Goal: Complete application form: Complete application form

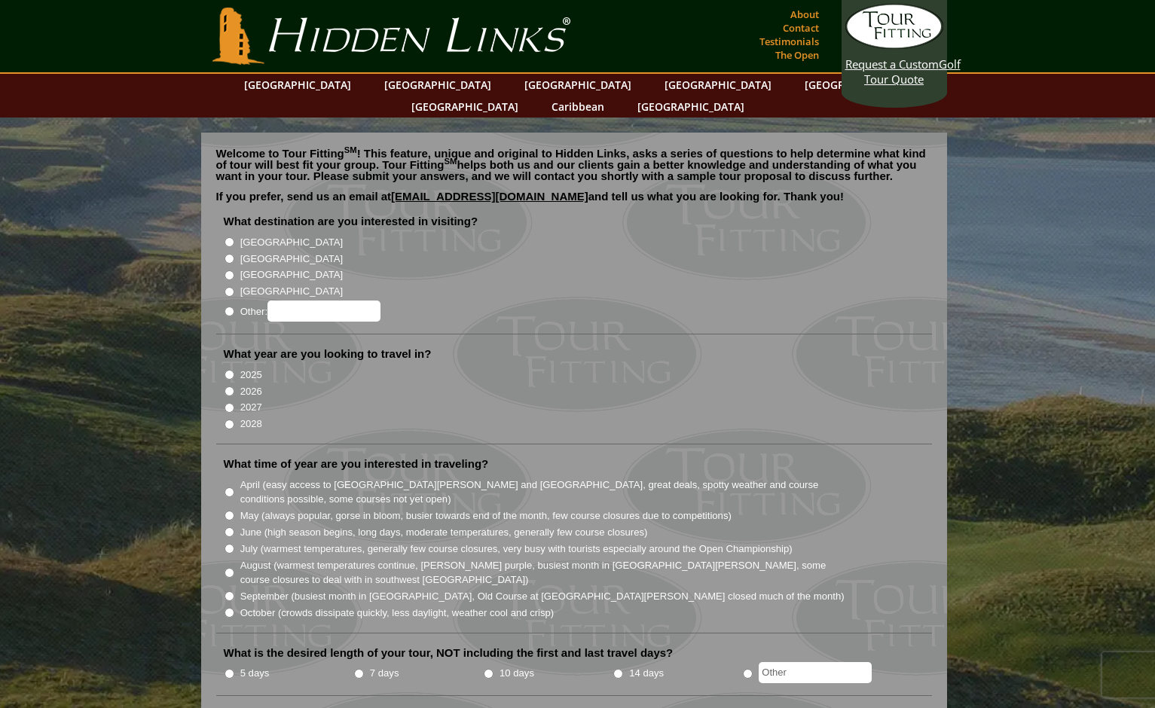
click at [227, 254] on input "[GEOGRAPHIC_DATA]" at bounding box center [229, 259] width 10 height 10
radio input "true"
click at [227, 386] on input "2026" at bounding box center [229, 391] width 10 height 10
radio input "true"
click at [226, 591] on input "September (busiest month in [GEOGRAPHIC_DATA], Old Course at [GEOGRAPHIC_DATA][…" at bounding box center [229, 596] width 10 height 10
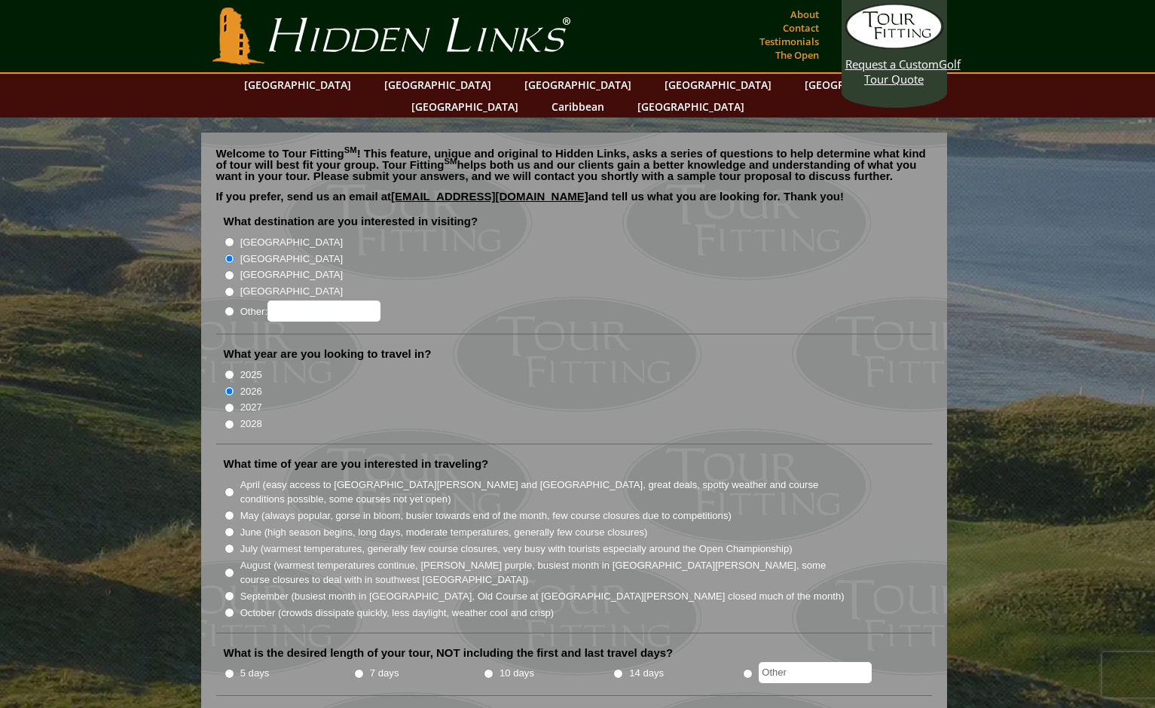
radio input "true"
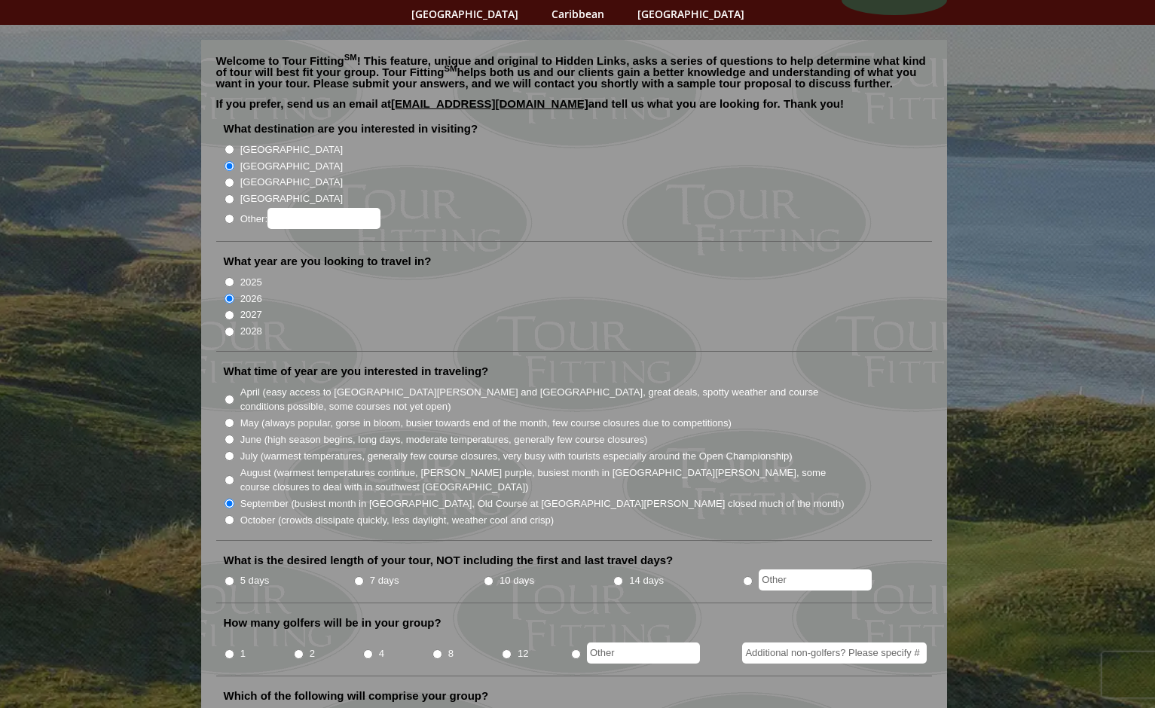
scroll to position [95, 0]
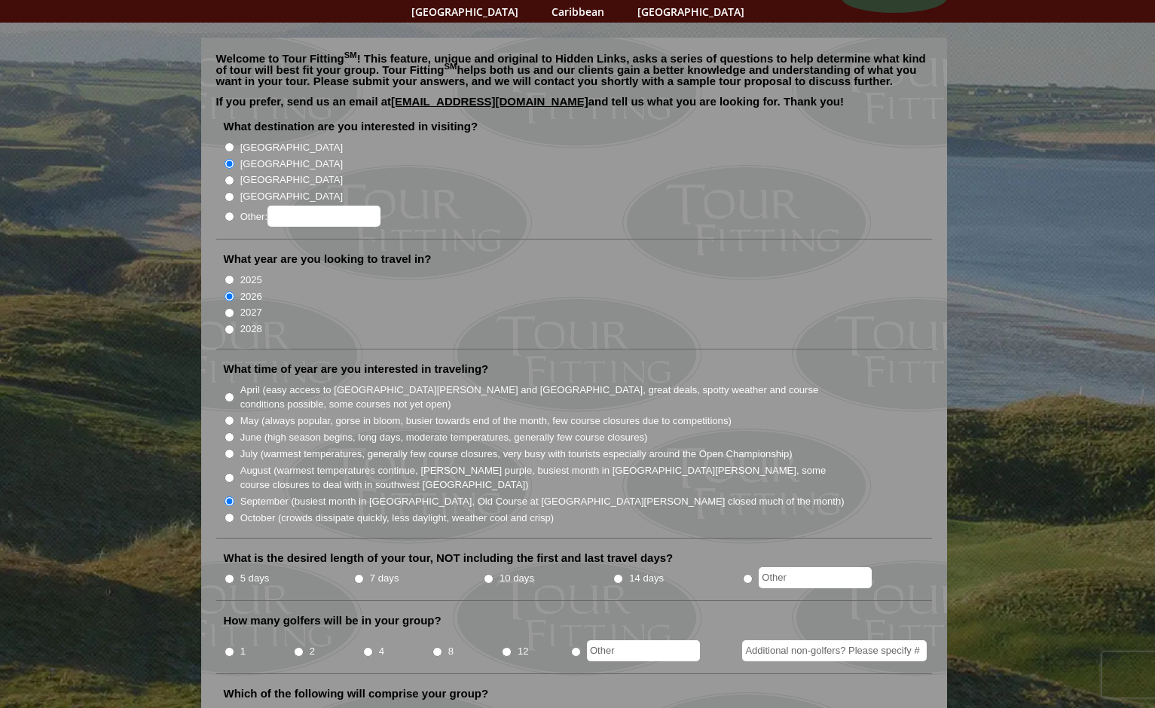
click at [357, 574] on input "7 days" at bounding box center [359, 579] width 10 height 10
radio input "true"
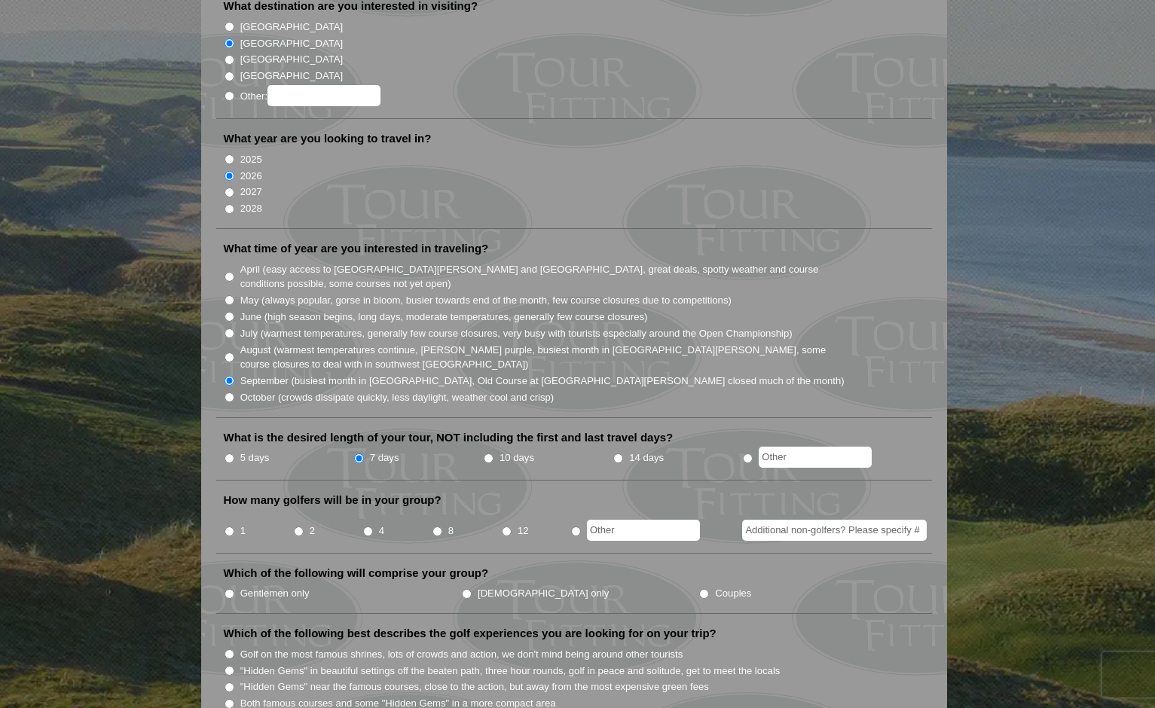
scroll to position [218, 0]
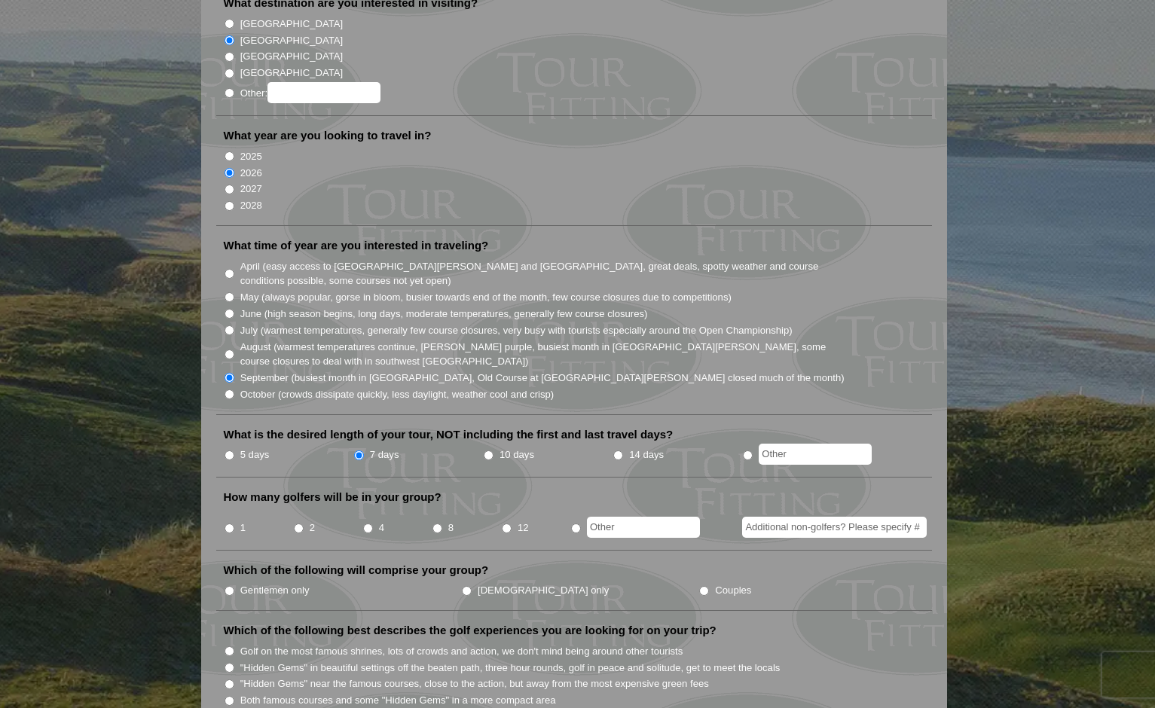
click at [367, 523] on input "4" at bounding box center [368, 528] width 10 height 10
radio input "true"
click at [230, 586] on input "Gentlemen only" at bounding box center [229, 591] width 10 height 10
radio input "true"
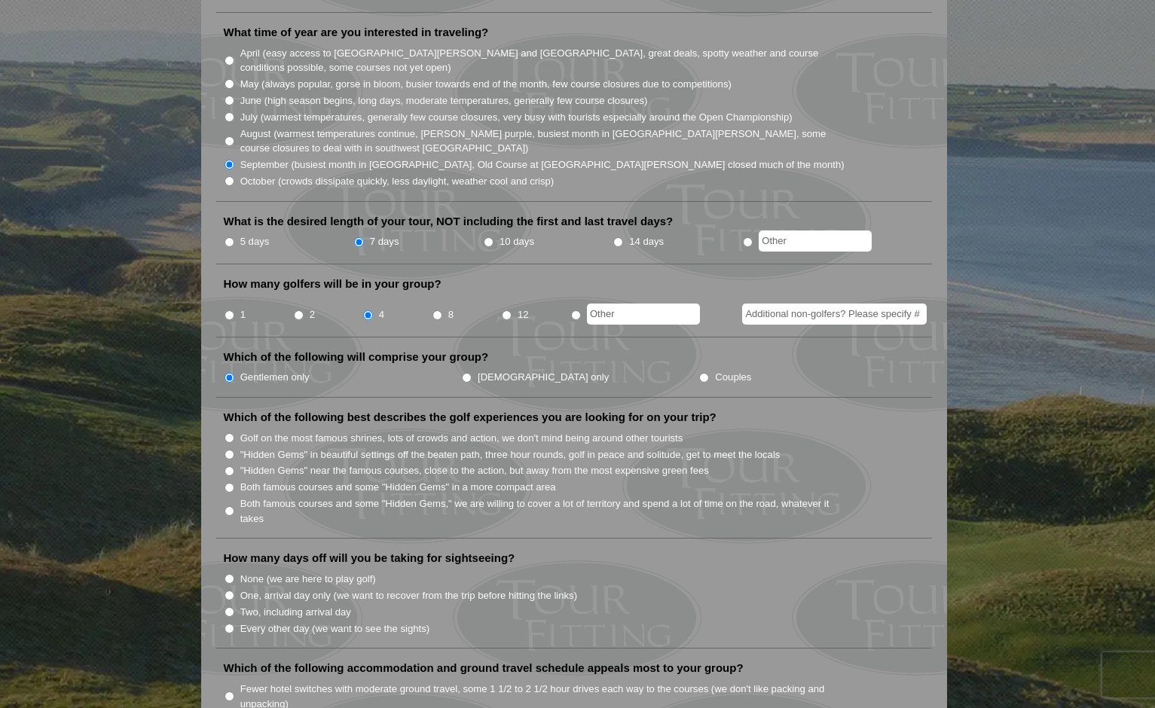
scroll to position [440, 0]
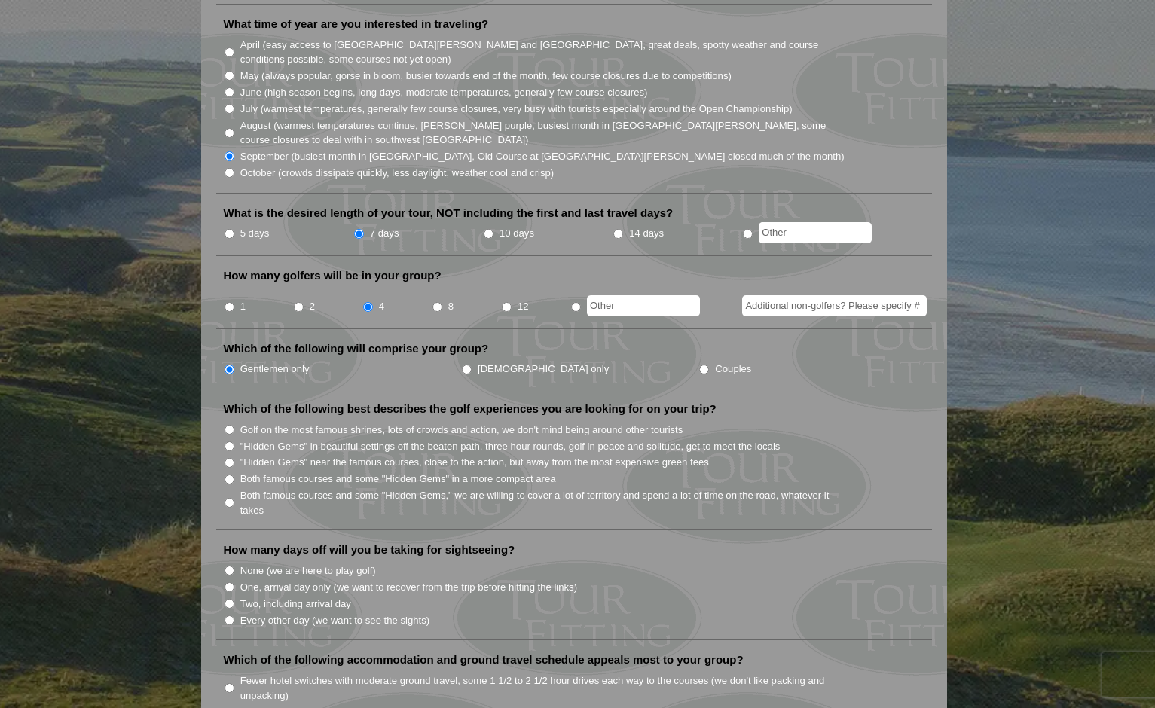
click at [230, 474] on input "Both famous courses and some "Hidden Gems" in a more compact area" at bounding box center [229, 479] width 10 height 10
radio input "true"
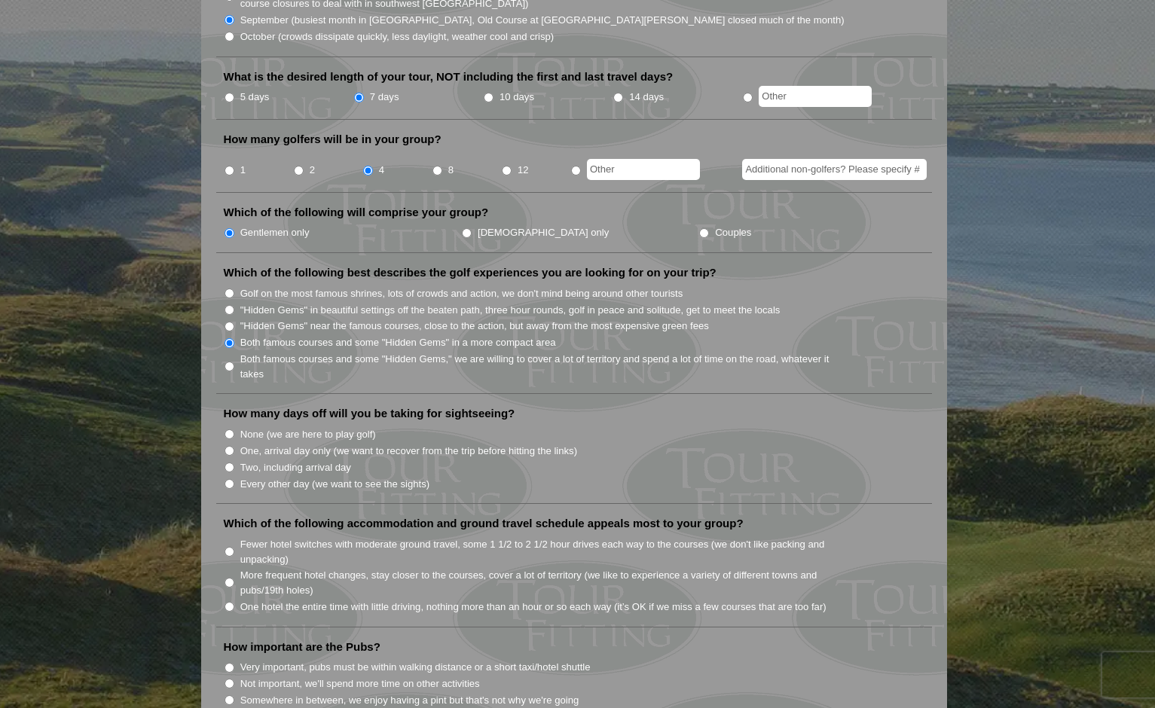
scroll to position [596, 0]
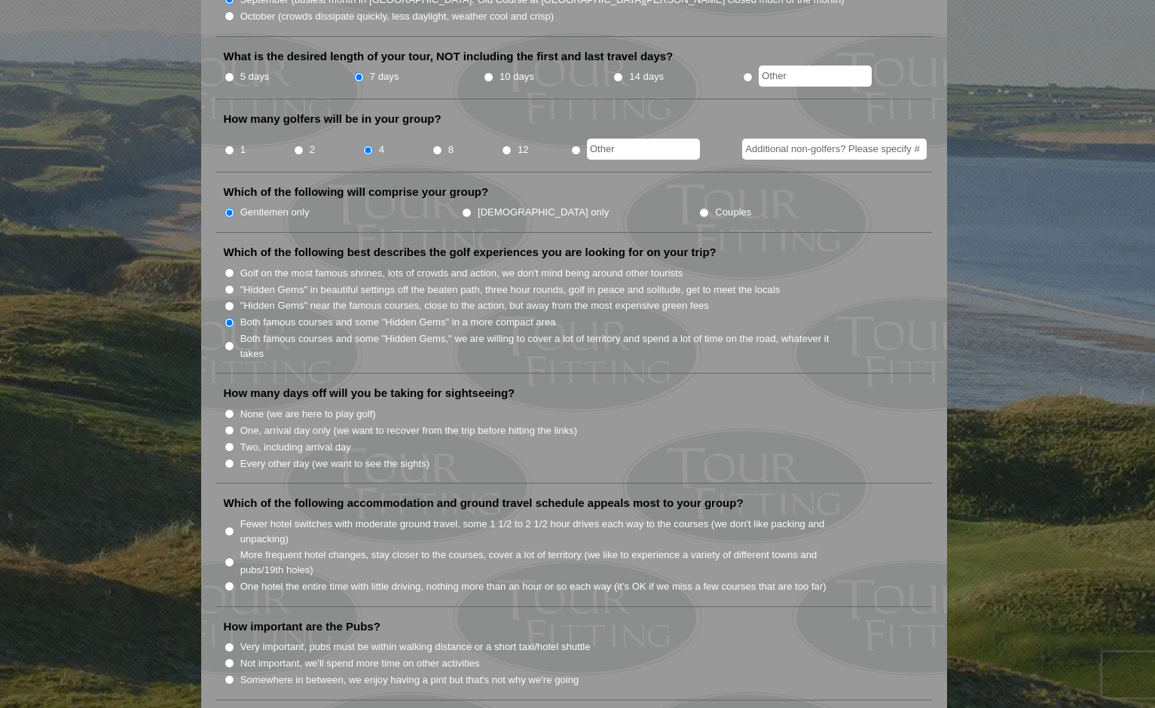
click at [226, 442] on input "Two, including arrival day" at bounding box center [229, 447] width 10 height 10
radio input "true"
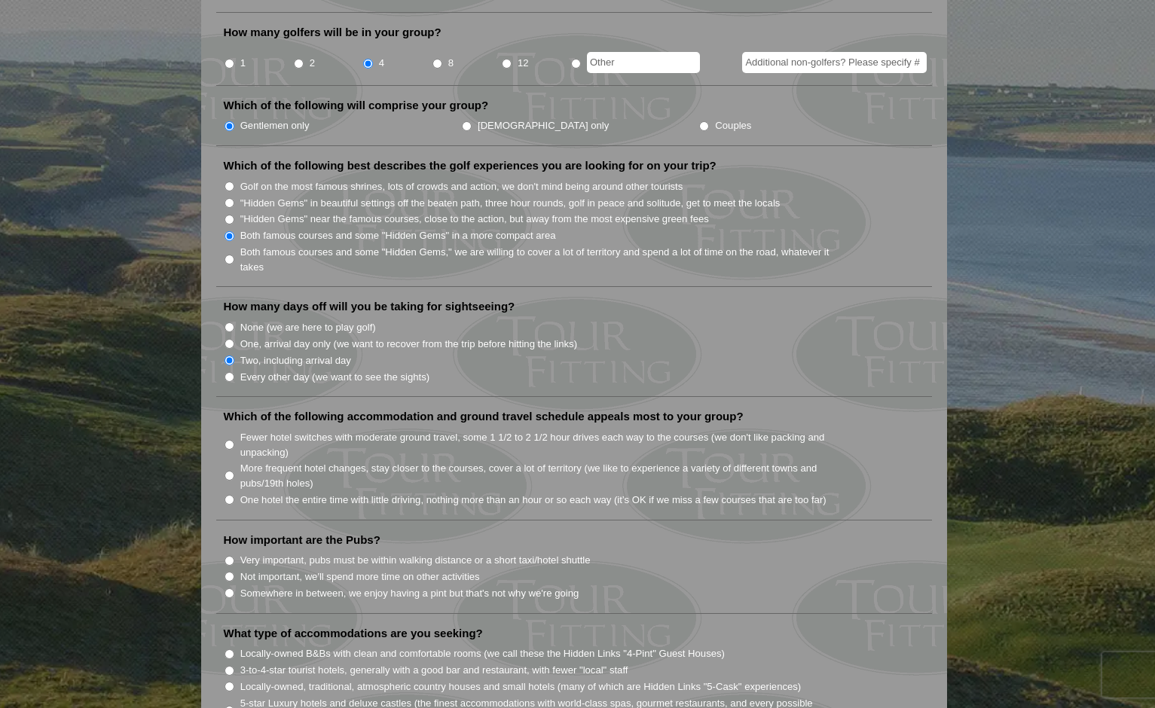
scroll to position [714, 0]
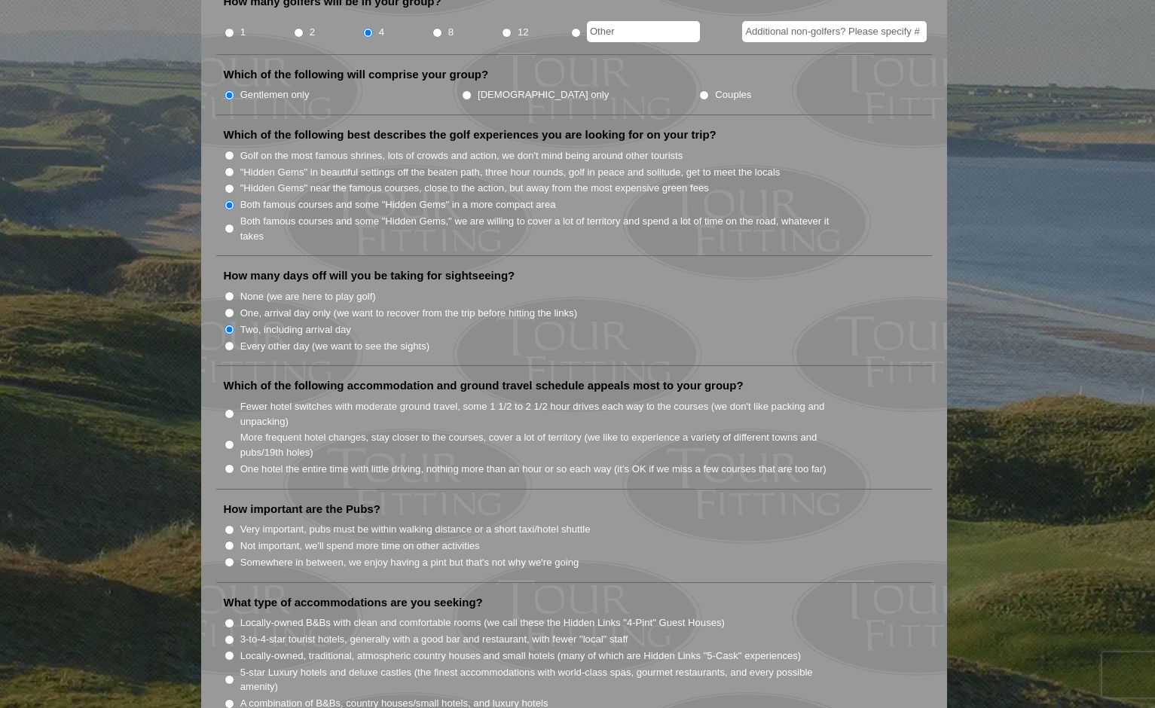
click at [227, 464] on input "One hotel the entire time with little driving, nothing more than an hour or so …" at bounding box center [229, 469] width 10 height 10
radio input "true"
click at [230, 409] on input "Fewer hotel switches with moderate ground travel, some 1 1/2 to 2 1/2 hour driv…" at bounding box center [229, 414] width 10 height 10
radio input "true"
click at [228, 464] on input "One hotel the entire time with little driving, nothing more than an hour or so …" at bounding box center [229, 469] width 10 height 10
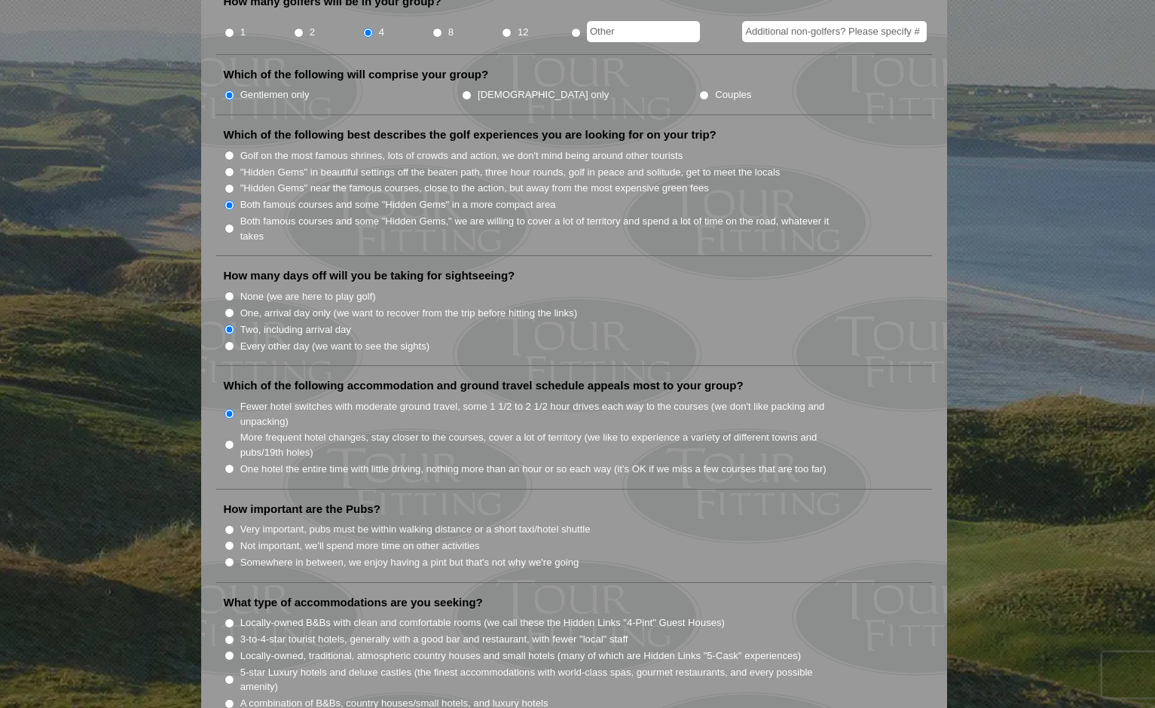
radio input "true"
click at [229, 409] on input "Fewer hotel switches with moderate ground travel, some 1 1/2 to 2 1/2 hour driv…" at bounding box center [229, 414] width 10 height 10
radio input "true"
click at [230, 525] on input "Very important, pubs must be within walking distance or a short taxi/hotel shut…" at bounding box center [229, 530] width 10 height 10
radio input "true"
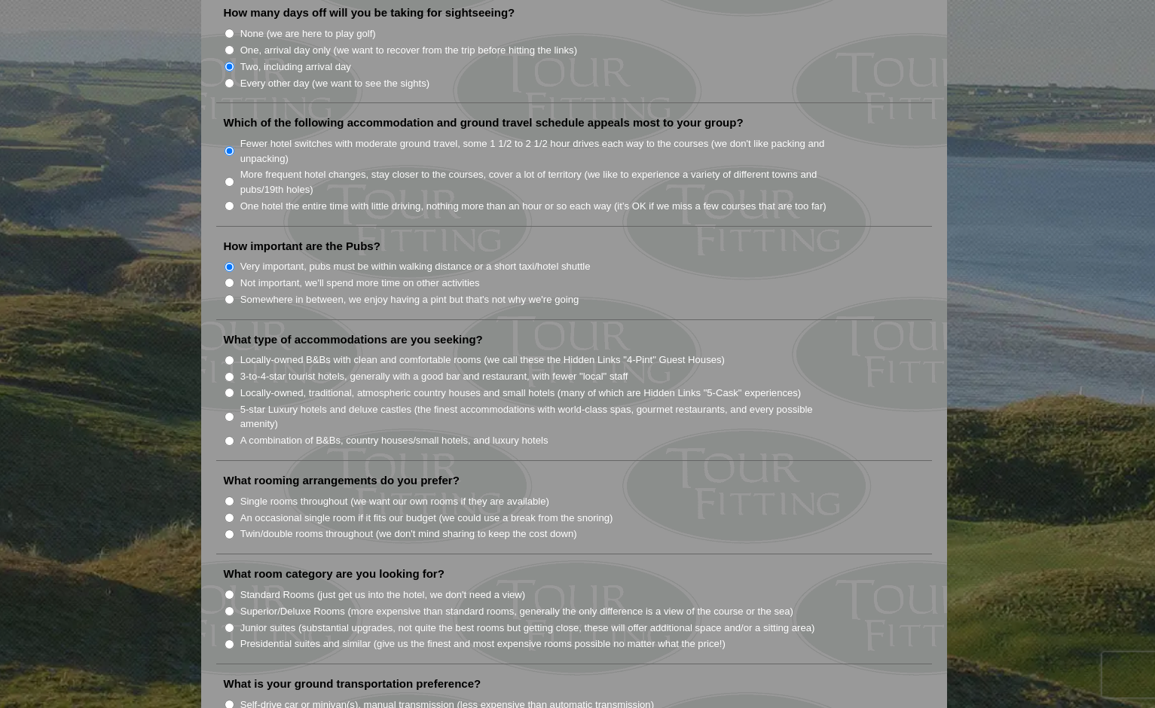
scroll to position [978, 0]
click at [230, 371] on input "3-to-4-star tourist hotels, generally with a good bar and restaurant, with fewe…" at bounding box center [229, 376] width 10 height 10
radio input "true"
click at [227, 410] on input "5-star Luxury hotels and deluxe castles (the finest accommodations with world-c…" at bounding box center [229, 415] width 10 height 10
radio input "true"
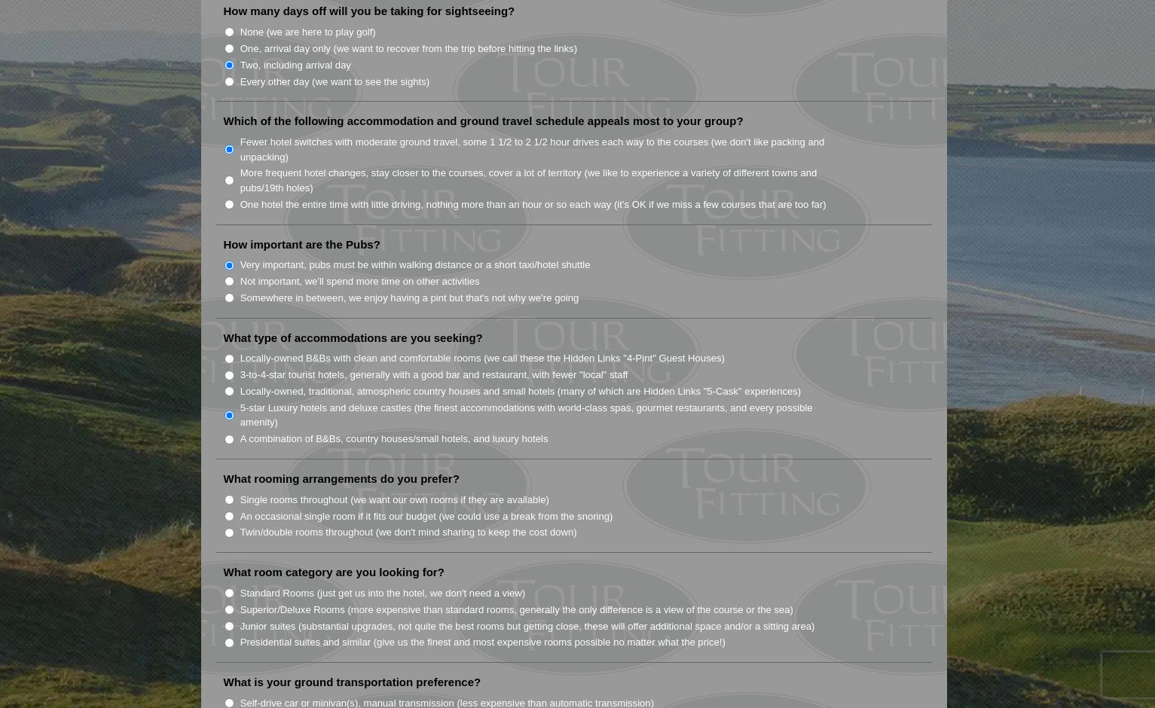
click at [226, 371] on input "3-to-4-star tourist hotels, generally with a good bar and restaurant, with fewe…" at bounding box center [229, 376] width 10 height 10
radio input "true"
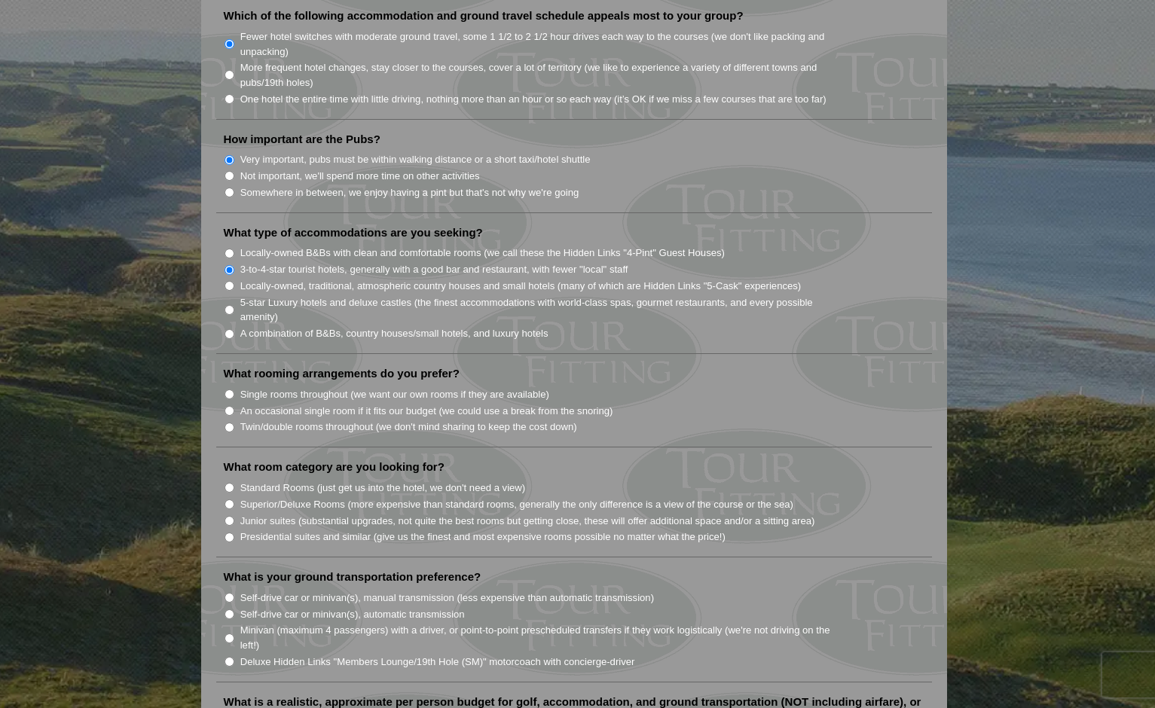
scroll to position [1096, 0]
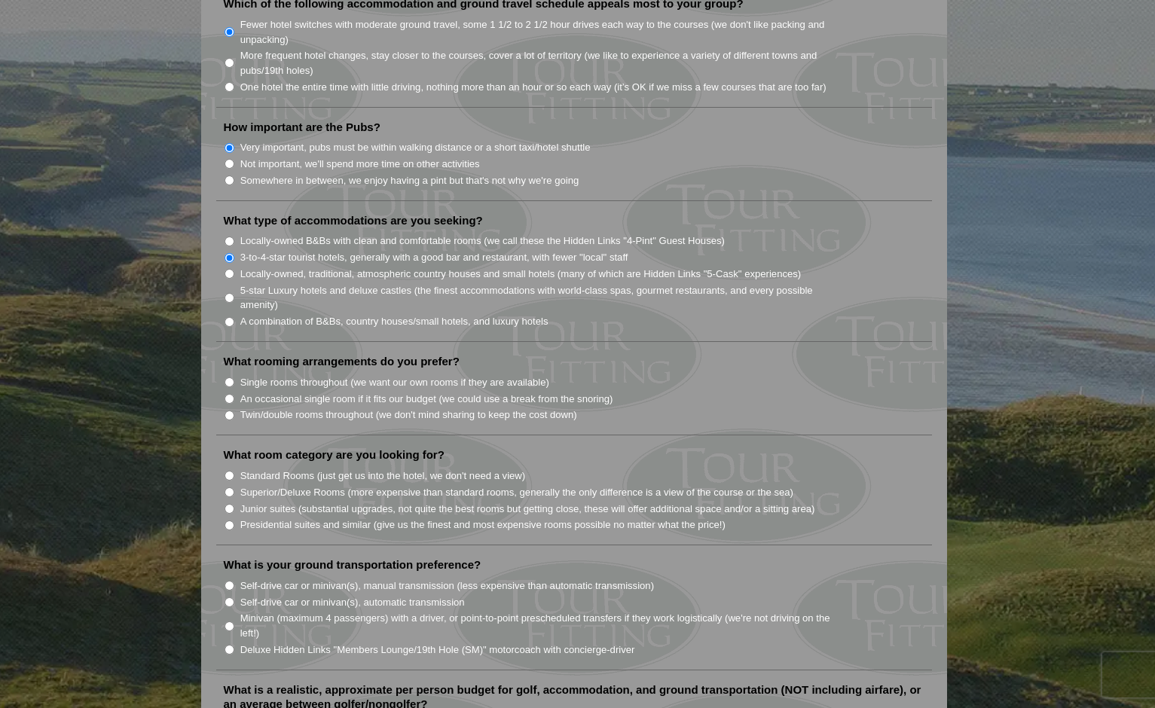
click at [227, 394] on input "An occasional single room if it fits our budget (we could use a break from the …" at bounding box center [229, 399] width 10 height 10
radio input "true"
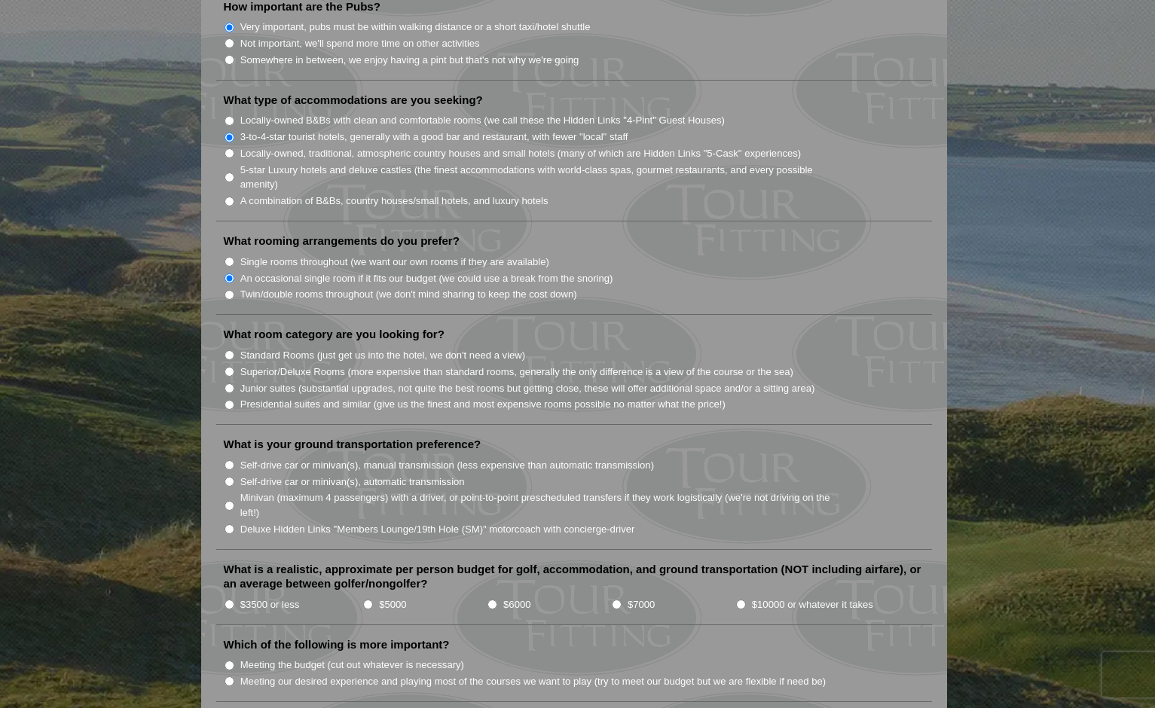
scroll to position [1218, 0]
click at [224, 349] on input "Standard Rooms (just get us into the hotel, we don't need a view)" at bounding box center [229, 354] width 10 height 10
radio input "true"
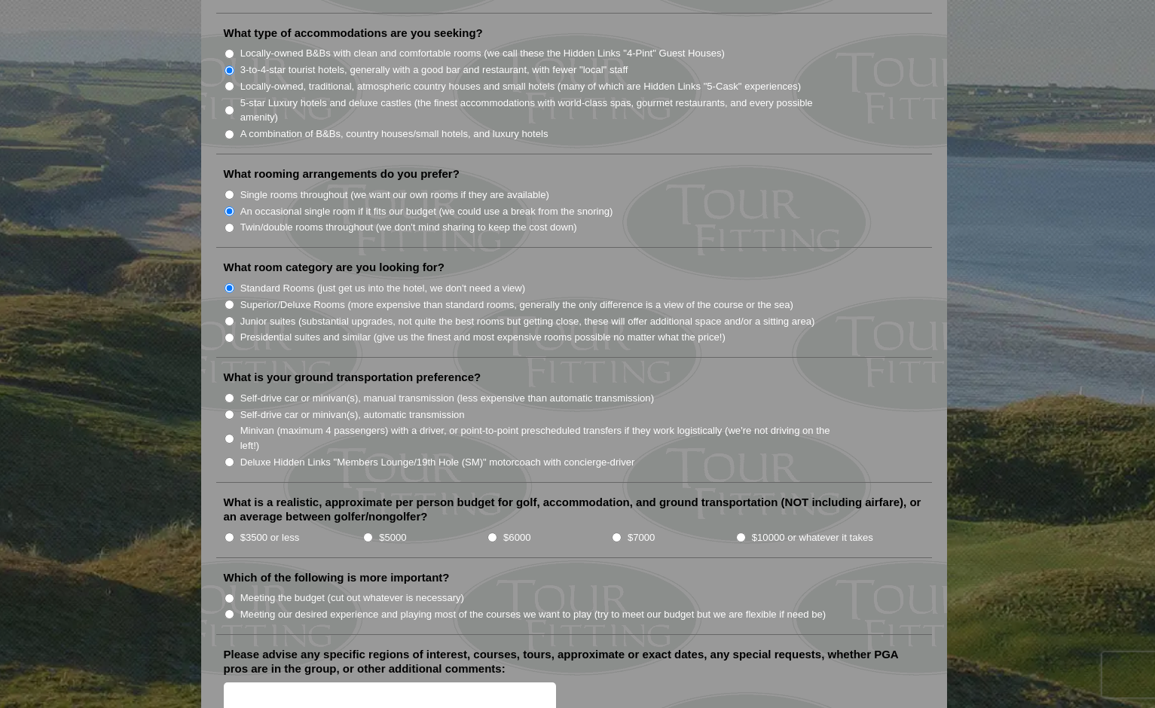
scroll to position [1289, 0]
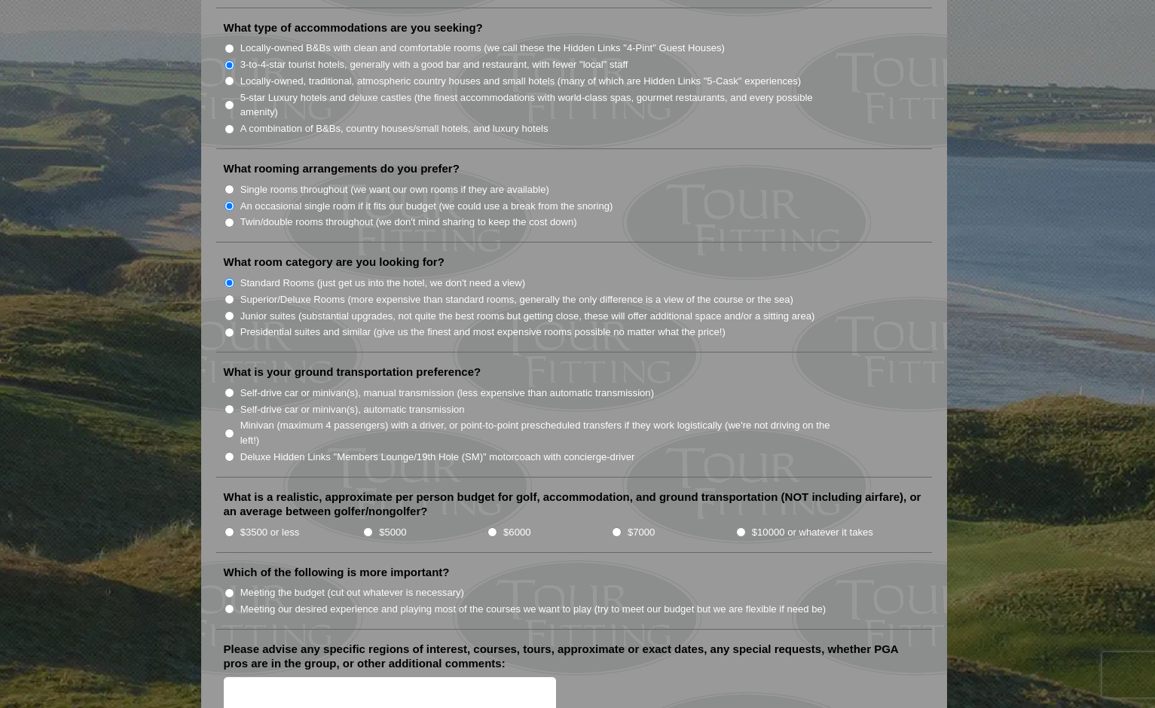
click at [232, 388] on input "Self-drive car or minivan(s), manual transmission (less expensive than automati…" at bounding box center [229, 393] width 10 height 10
radio input "true"
click at [227, 404] on input "Self-drive car or minivan(s), automatic transmission" at bounding box center [229, 409] width 10 height 10
radio input "true"
click at [225, 429] on input "Minivan (maximum 4 passengers) with a driver, or point-to-point prescheduled tr…" at bounding box center [229, 434] width 10 height 10
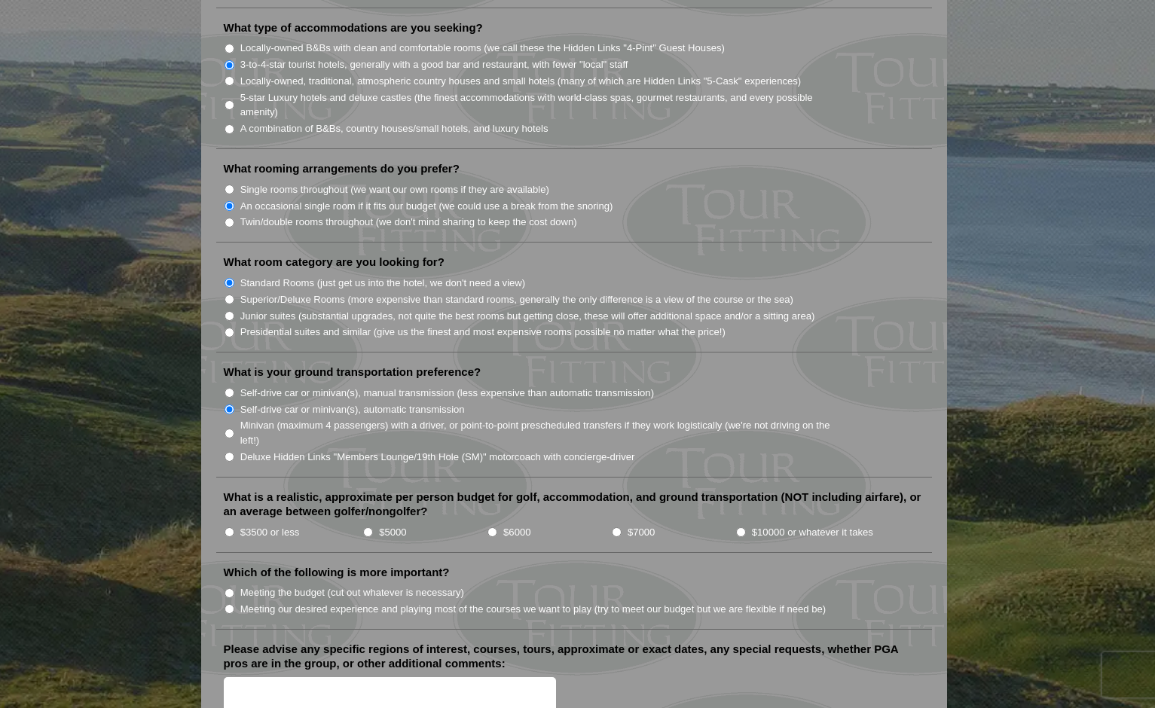
radio input "true"
click at [229, 404] on input "Self-drive car or minivan(s), automatic transmission" at bounding box center [229, 409] width 10 height 10
radio input "true"
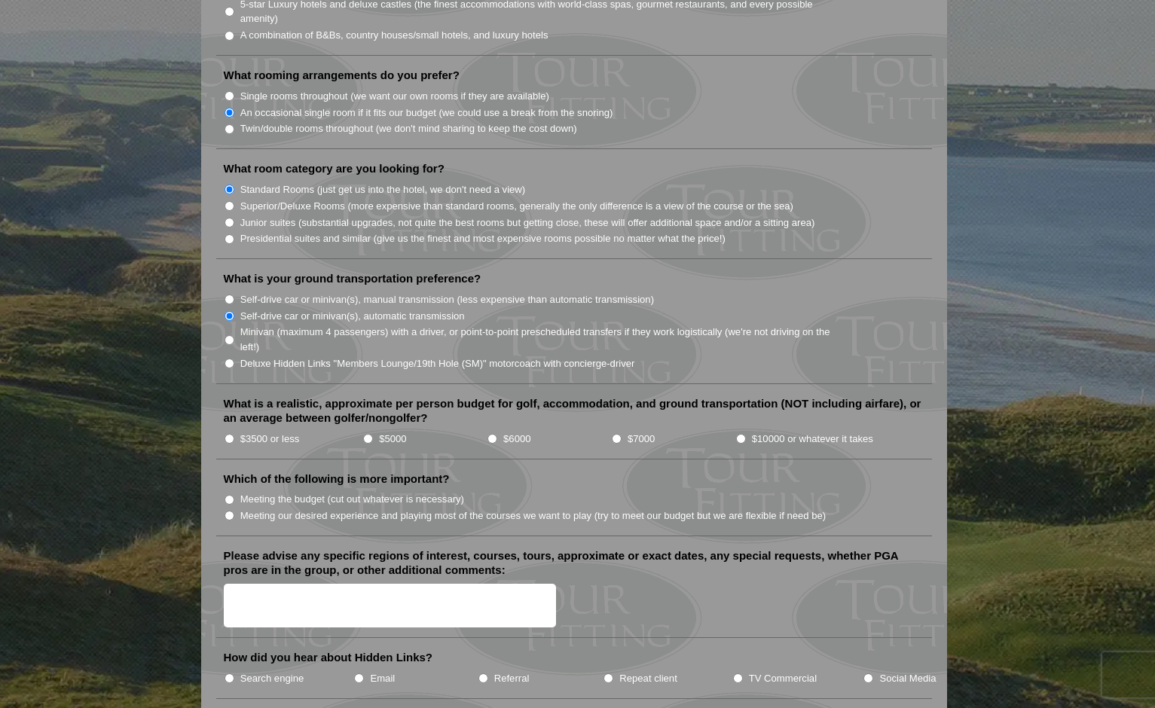
scroll to position [1384, 0]
click at [371, 432] on input "$5000" at bounding box center [368, 437] width 10 height 10
radio input "true"
click at [232, 432] on input "$3500 or less" at bounding box center [229, 437] width 10 height 10
radio input "true"
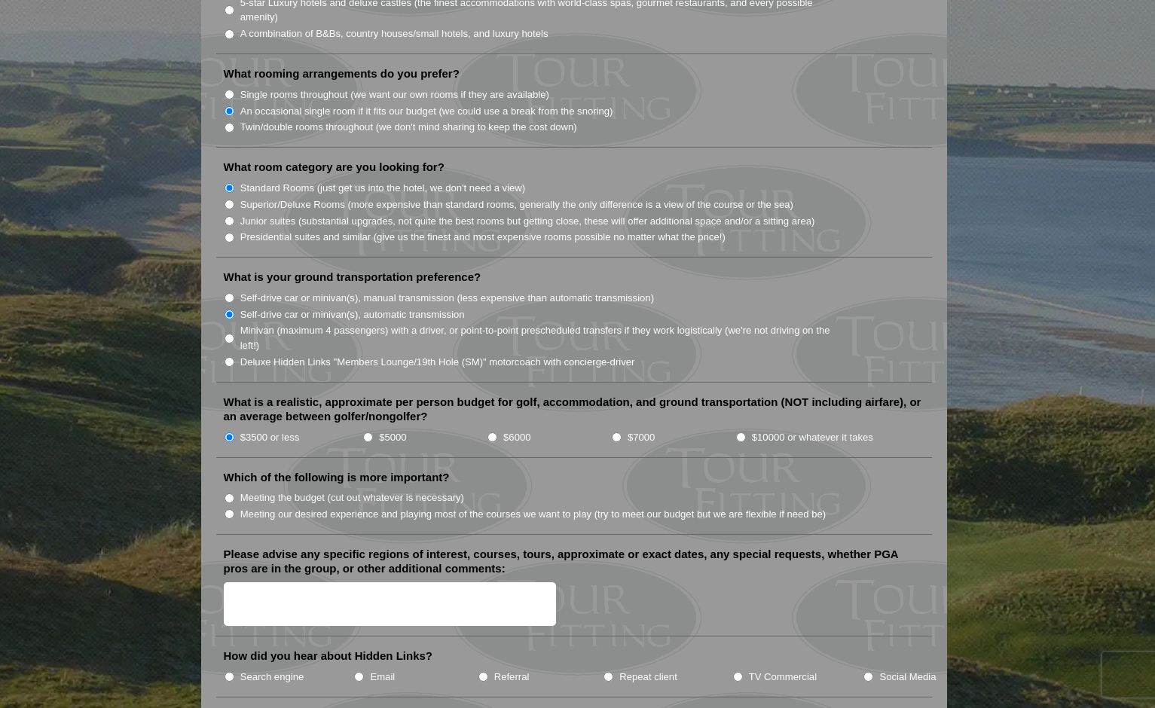
click at [291, 590] on textarea "Please advise any specific regions of interest, courses, tours, approximate or …" at bounding box center [390, 604] width 333 height 44
click at [429, 582] on textarea "St. Andrews Old Course (Priority), Carnoustie, Murfield, Kings" at bounding box center [390, 604] width 333 height 44
click at [546, 582] on textarea "St. Andrews Old Course (Priority), Carnoustie (2nd), Murfield (3rd), Kings" at bounding box center [390, 604] width 333 height 44
type textarea "St. Andrews Old Course (Priority), Carnoustie (2nd), Murfield (3rd), Kingsbarns…"
click at [361, 672] on input "Email" at bounding box center [359, 677] width 10 height 10
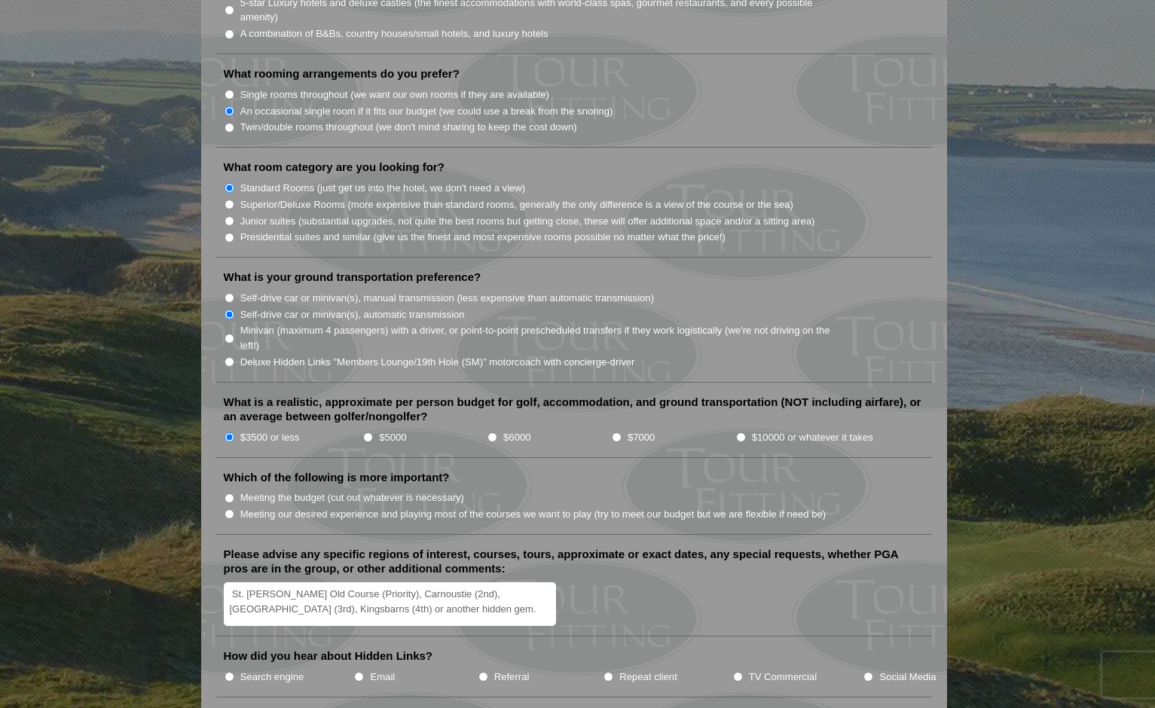
radio input "true"
click at [229, 672] on input "Search engine" at bounding box center [229, 677] width 10 height 10
radio input "true"
click at [361, 668] on li "Email" at bounding box center [415, 676] width 124 height 17
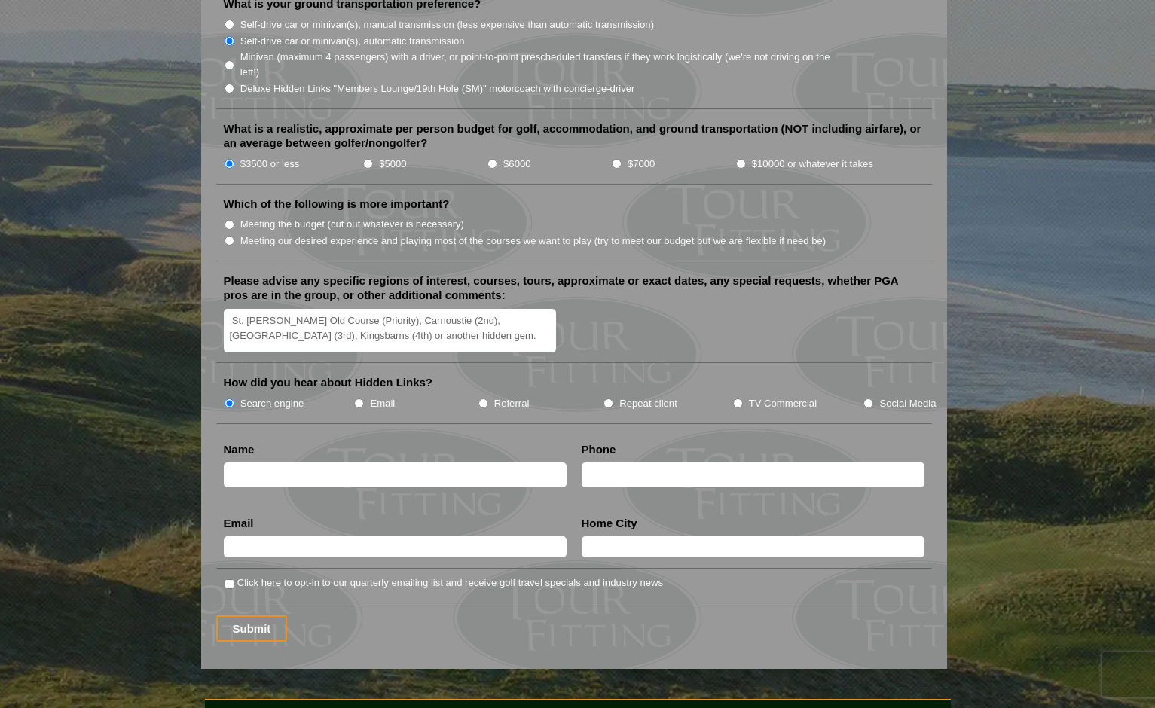
scroll to position [1674, 0]
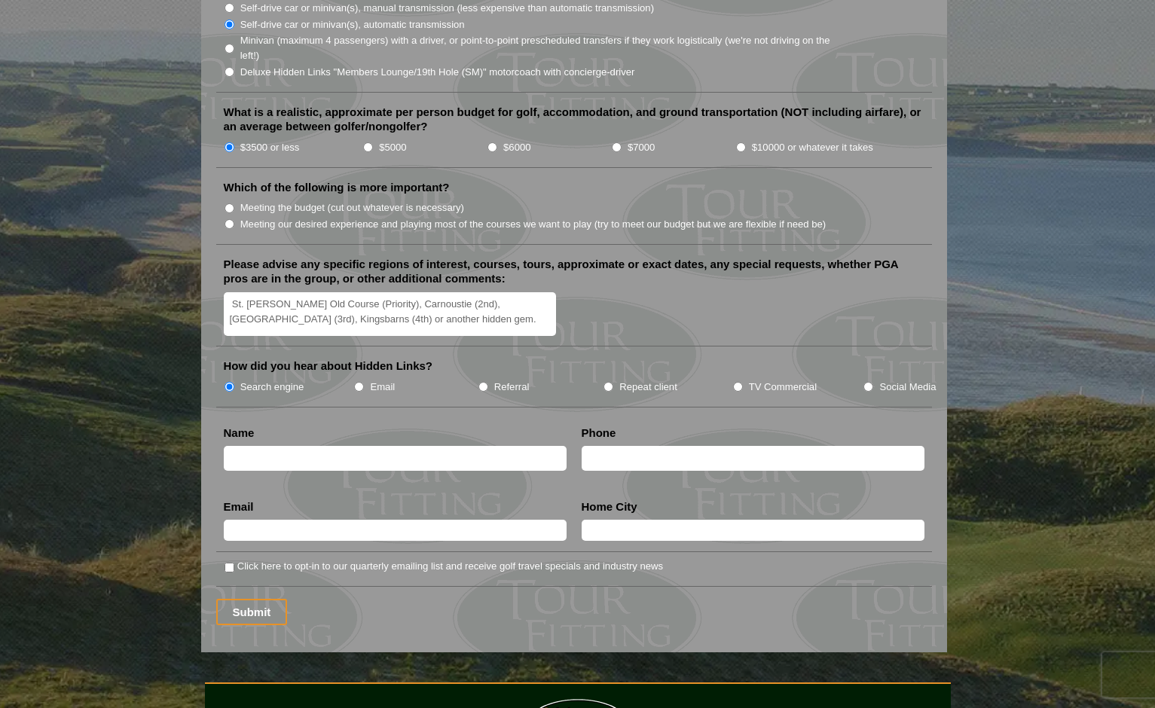
click at [333, 447] on input "text" at bounding box center [395, 458] width 343 height 25
type input "[PERSON_NAME]"
type input "8182927163"
type input "[DOMAIN_NAME][EMAIL_ADDRESS][DOMAIN_NAME]"
click at [656, 520] on input "Highlands" at bounding box center [752, 530] width 343 height 21
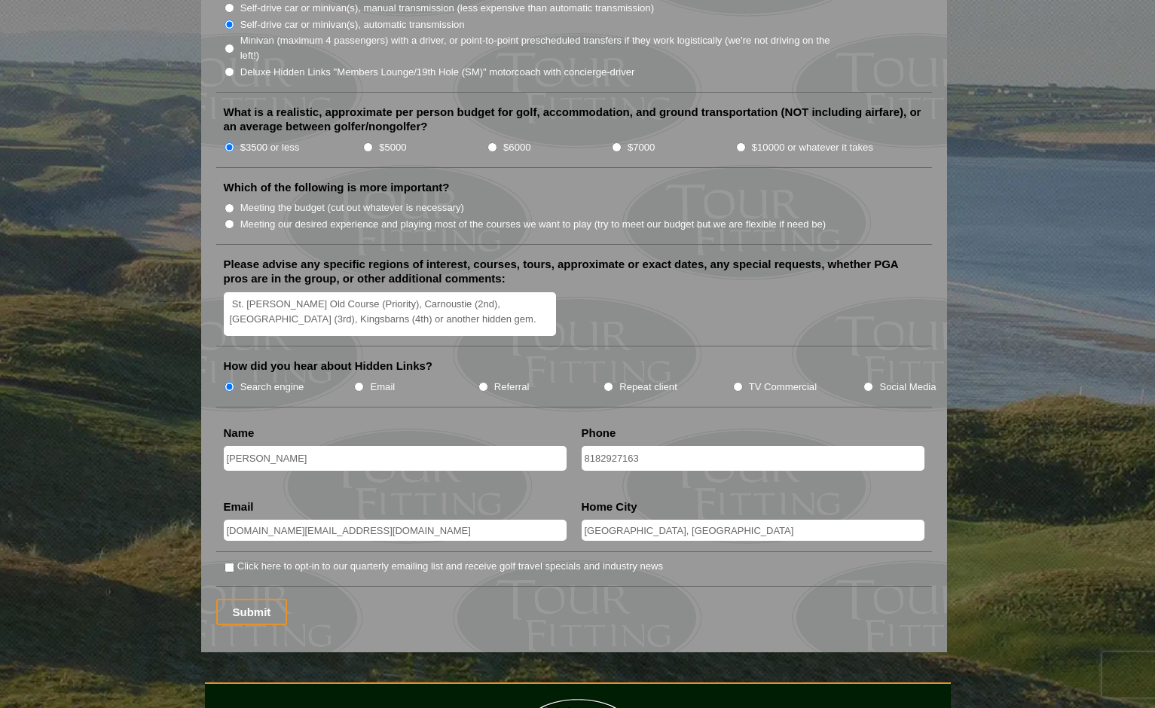
type input "[GEOGRAPHIC_DATA], [GEOGRAPHIC_DATA]"
click at [421, 303] on textarea "St. Andrews Old Course (Priority), Carnoustie (2nd), Murfield (3rd), Kingsbarns…" at bounding box center [390, 314] width 333 height 44
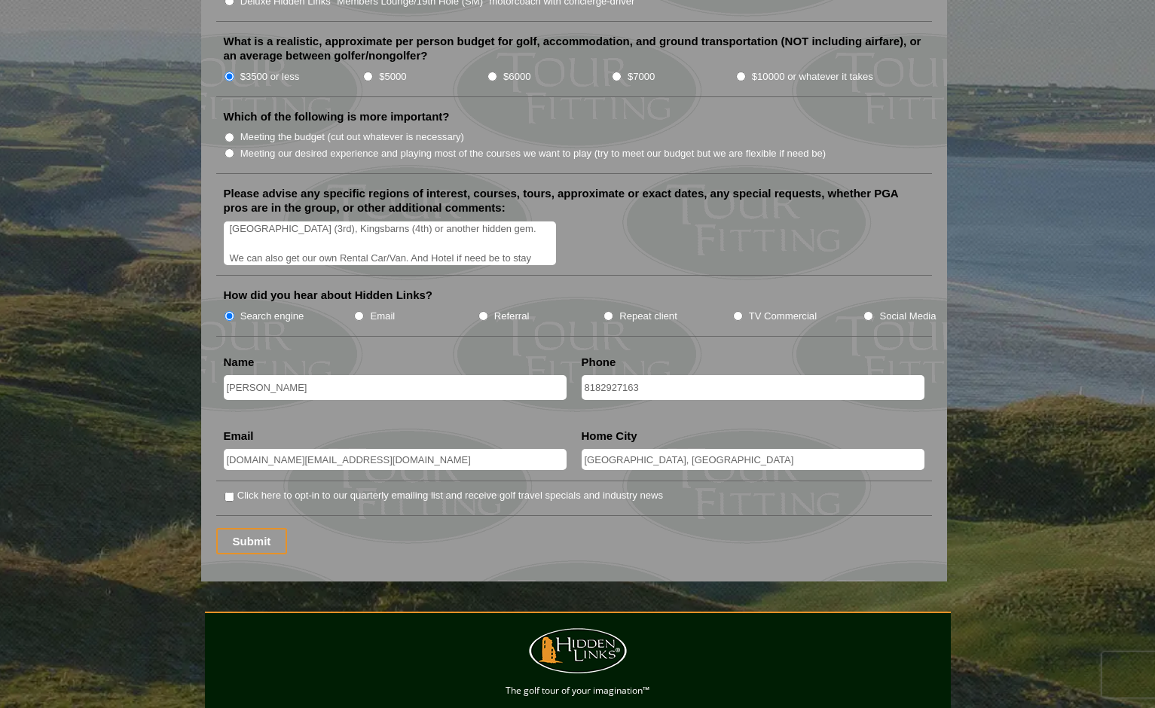
scroll to position [39, 0]
click at [366, 233] on textarea "St. Andrews Old Course (Priority), Carnoustie (2nd), Murfield (3rd), Kingsbarns…" at bounding box center [390, 243] width 333 height 44
type textarea "St. [PERSON_NAME] Old Course (Priority), Carnoustie (2nd), [GEOGRAPHIC_DATA] (3…"
click at [259, 529] on input "Submit" at bounding box center [252, 541] width 72 height 26
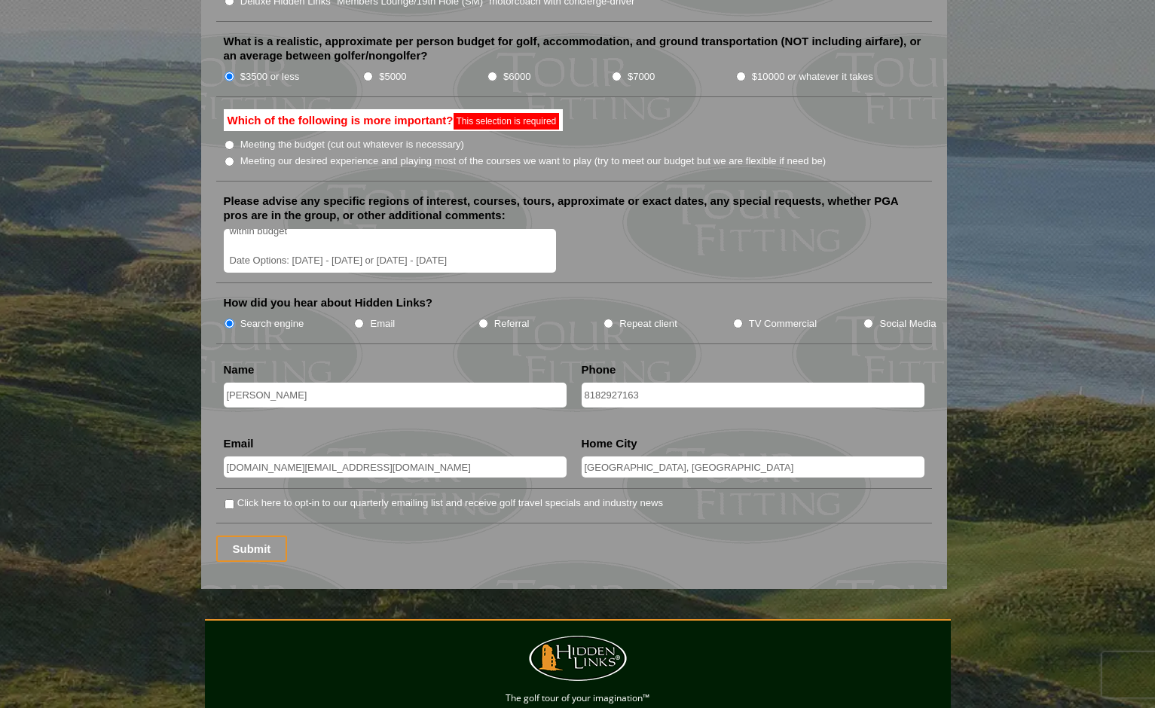
click at [229, 140] on input "Meeting the budget (cut out whatever is necessary)" at bounding box center [229, 145] width 10 height 10
radio input "true"
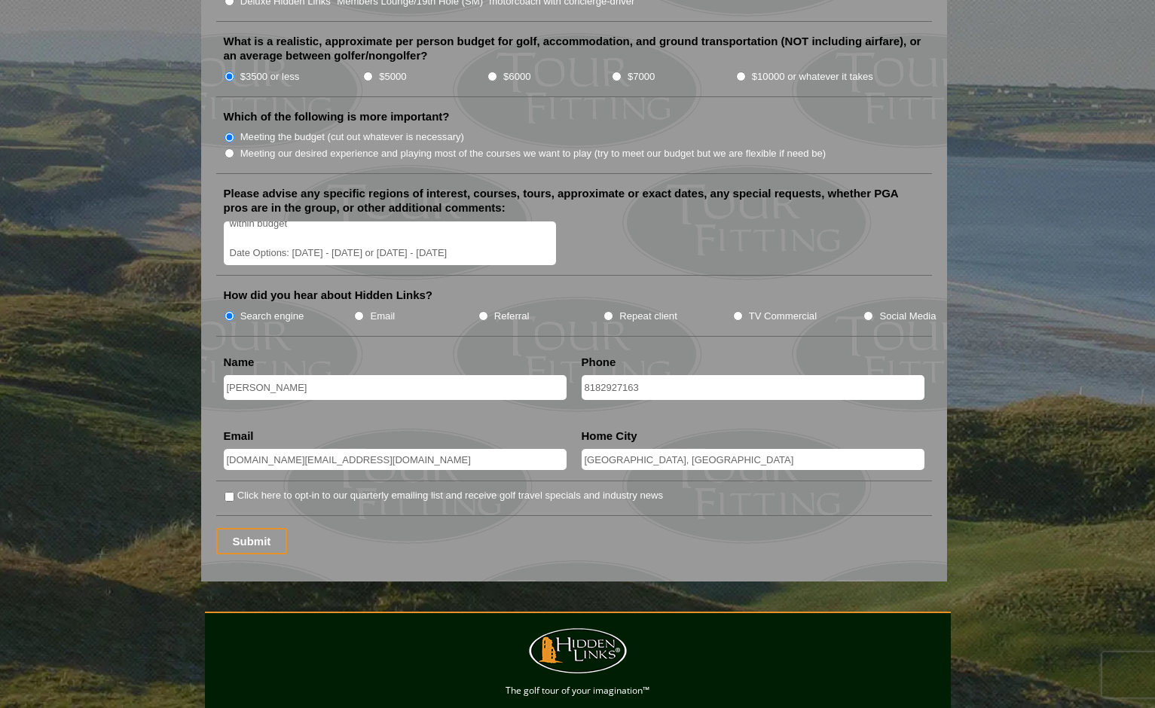
click at [228, 148] on input "Meeting our desired experience and playing most of the courses we want to play …" at bounding box center [229, 153] width 10 height 10
radio input "true"
click at [251, 528] on input "Submit" at bounding box center [252, 541] width 72 height 26
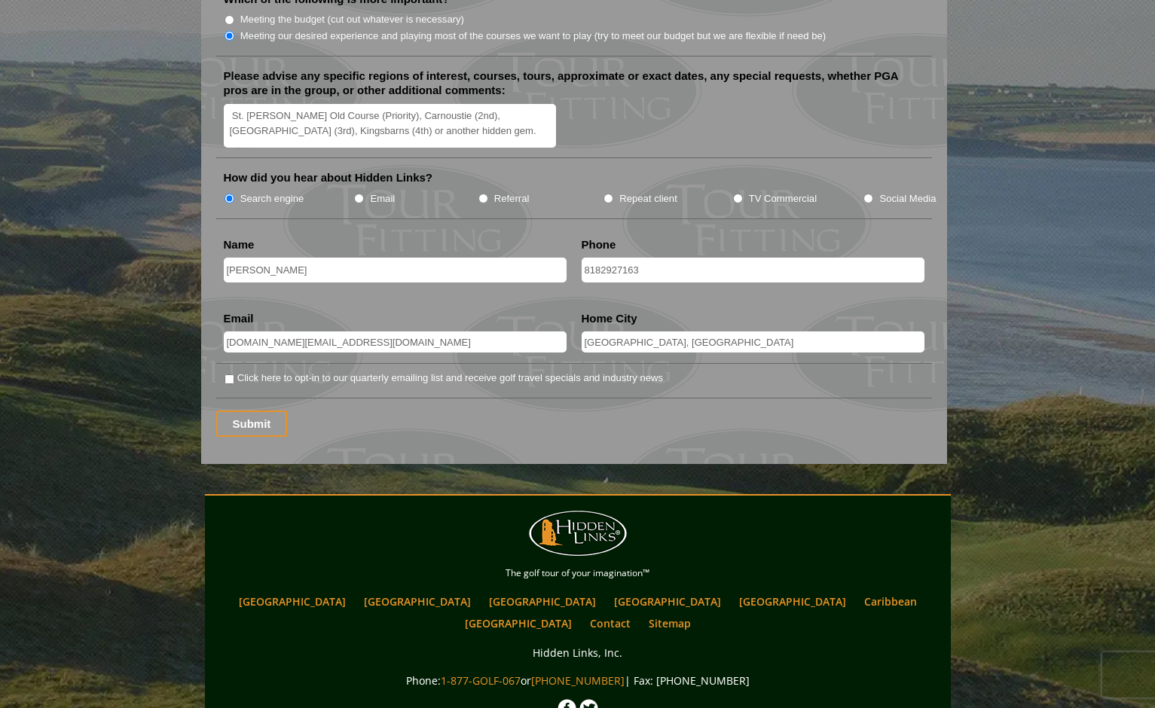
scroll to position [1891, 0]
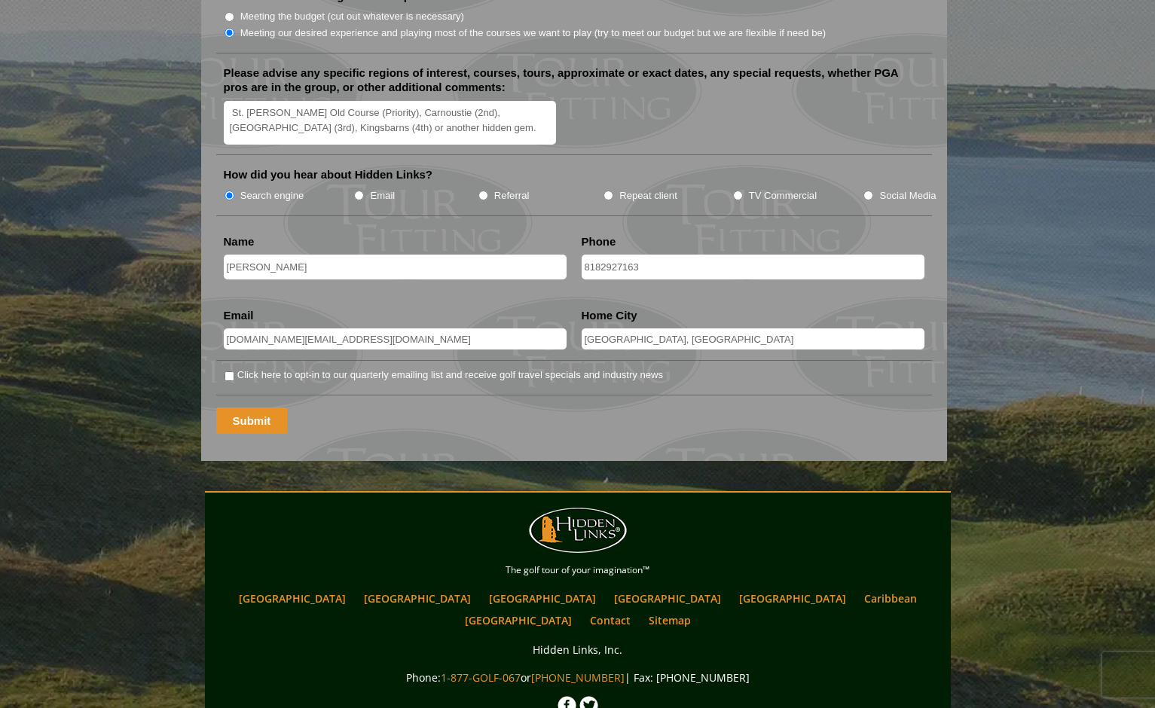
click at [267, 407] on input "Submit" at bounding box center [252, 420] width 72 height 26
